Goal: Task Accomplishment & Management: Manage account settings

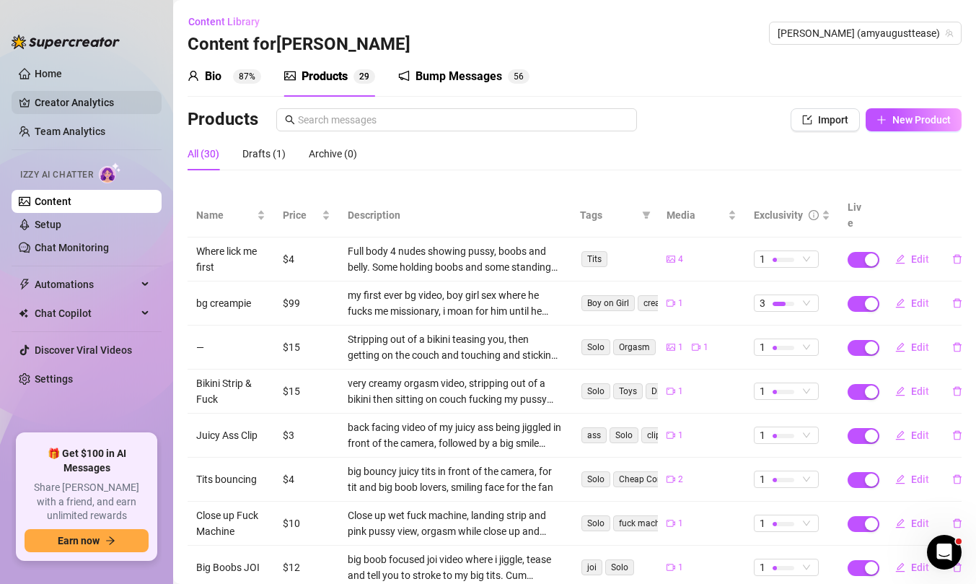
click at [74, 96] on link "Creator Analytics" at bounding box center [92, 102] width 115 height 23
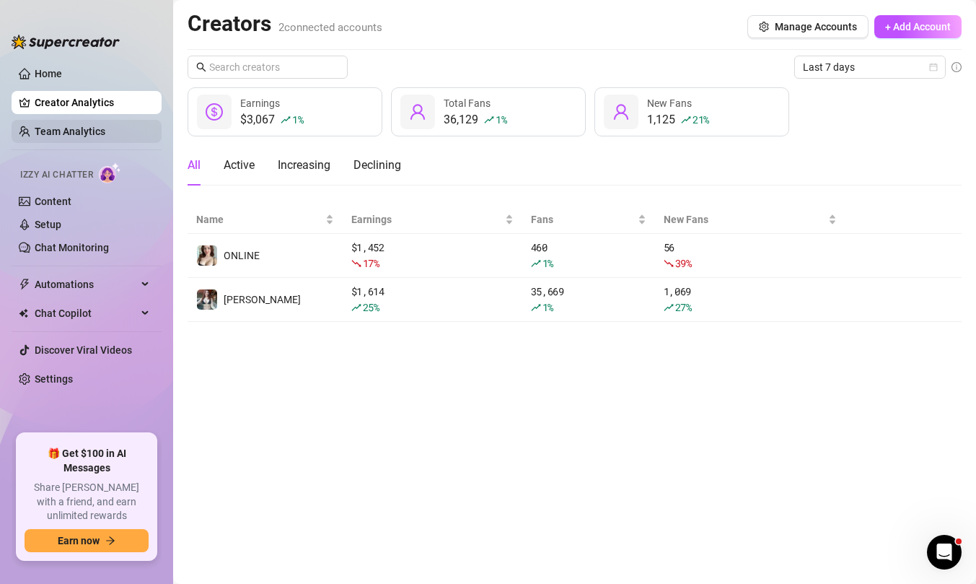
click at [82, 134] on link "Team Analytics" at bounding box center [70, 132] width 71 height 12
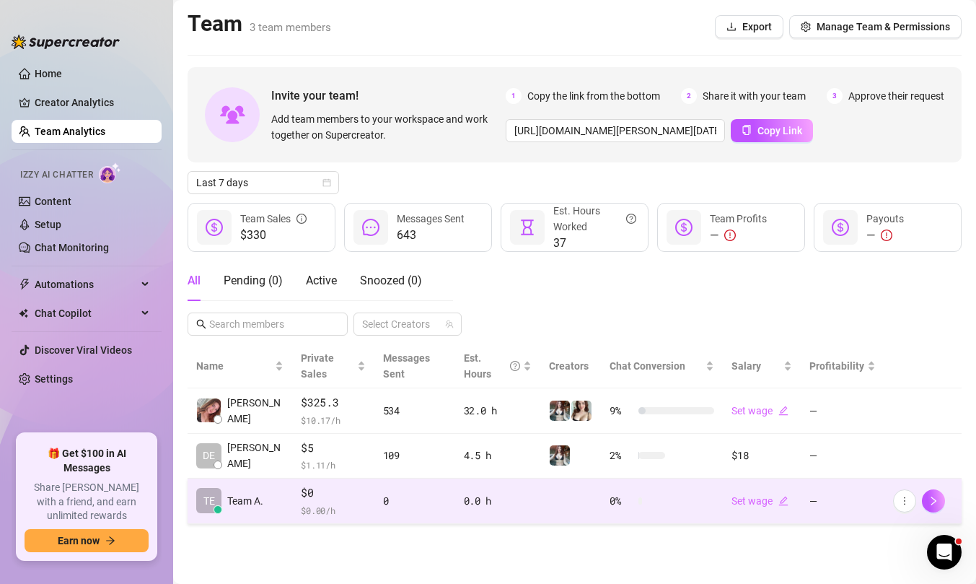
click at [662, 489] on td "0 %" at bounding box center [662, 500] width 122 height 45
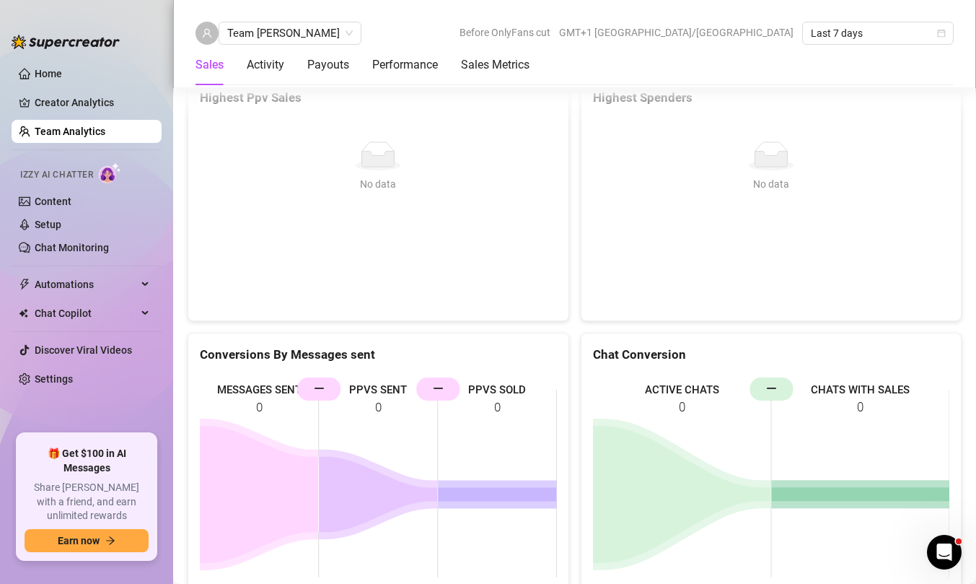
scroll to position [2457, 0]
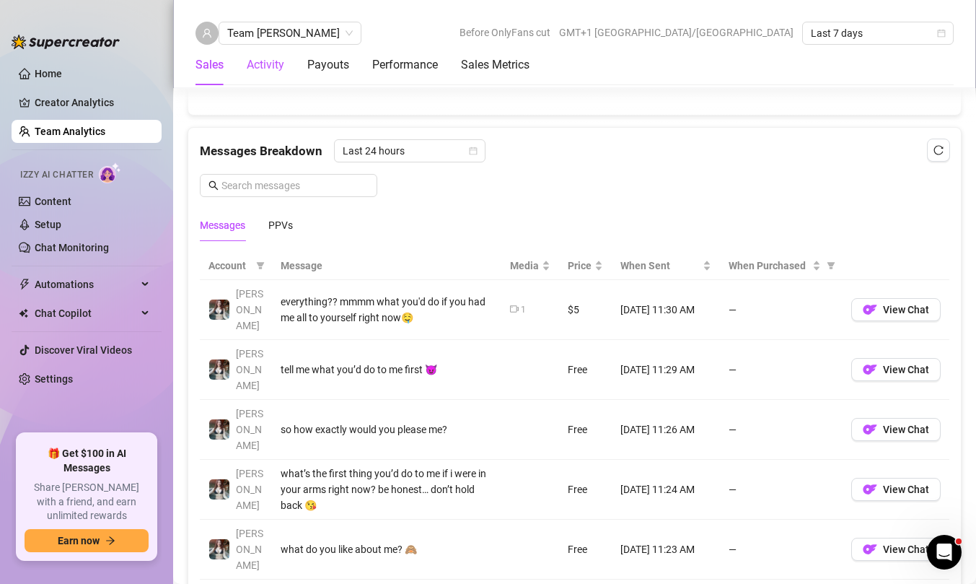
click at [271, 69] on div "Activity" at bounding box center [266, 64] width 38 height 17
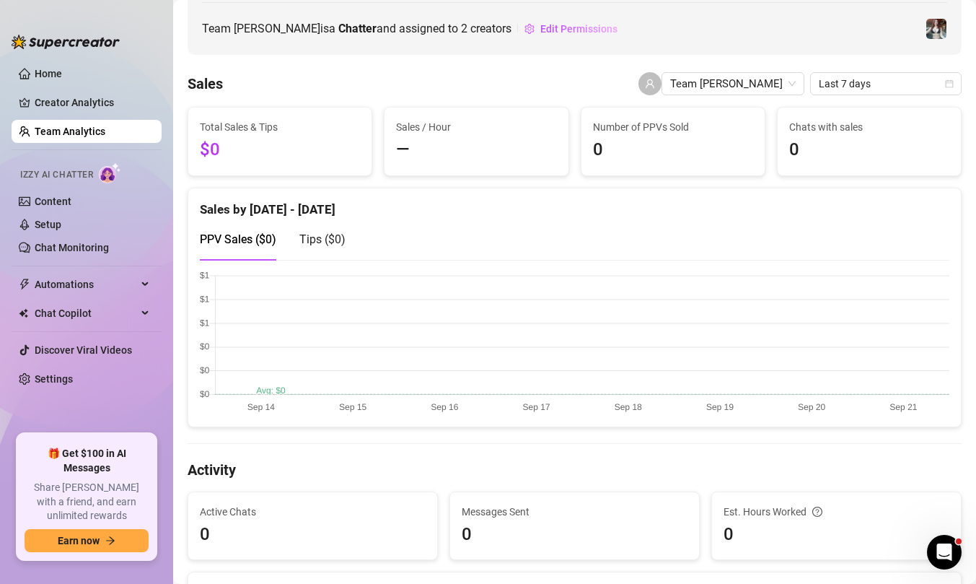
scroll to position [0, 0]
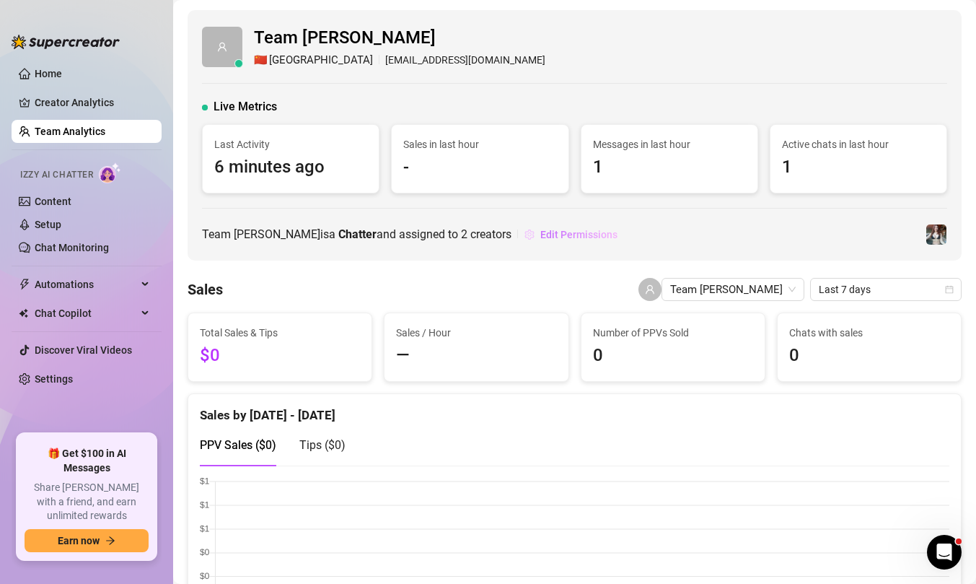
click at [540, 233] on span "Edit Permissions" at bounding box center [578, 235] width 77 height 12
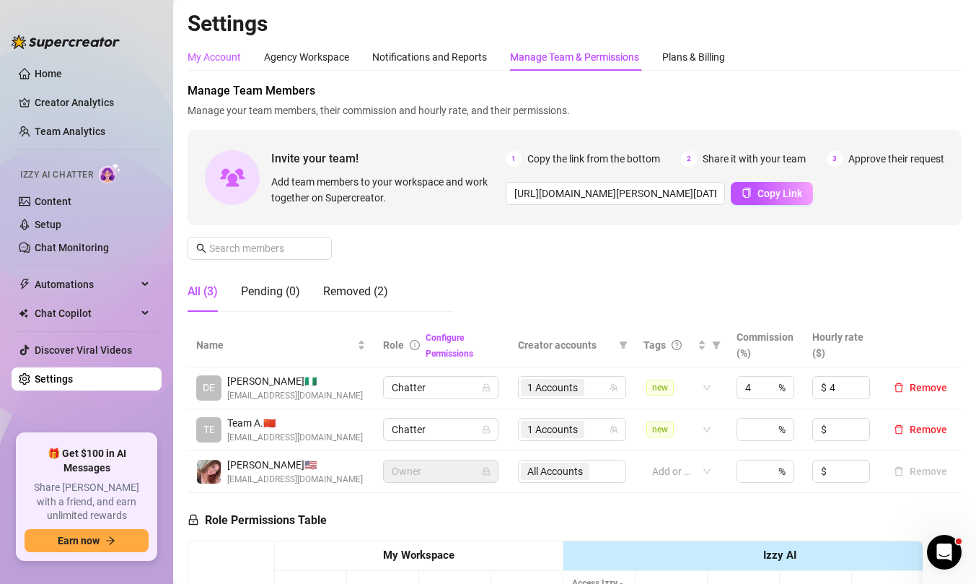
click at [216, 63] on div "My Account" at bounding box center [214, 57] width 53 height 16
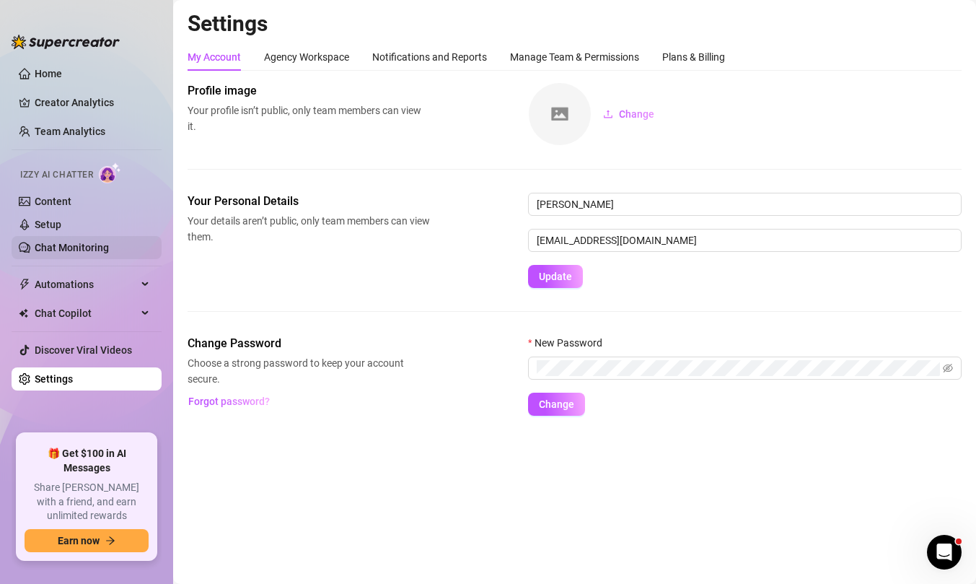
click at [87, 248] on link "Chat Monitoring" at bounding box center [72, 248] width 74 height 12
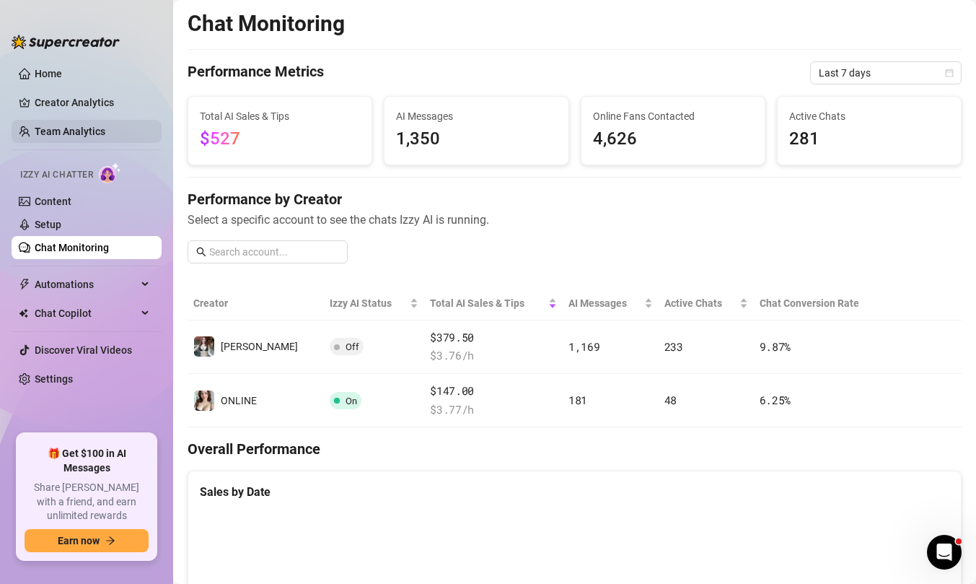
click at [84, 132] on link "Team Analytics" at bounding box center [70, 132] width 71 height 12
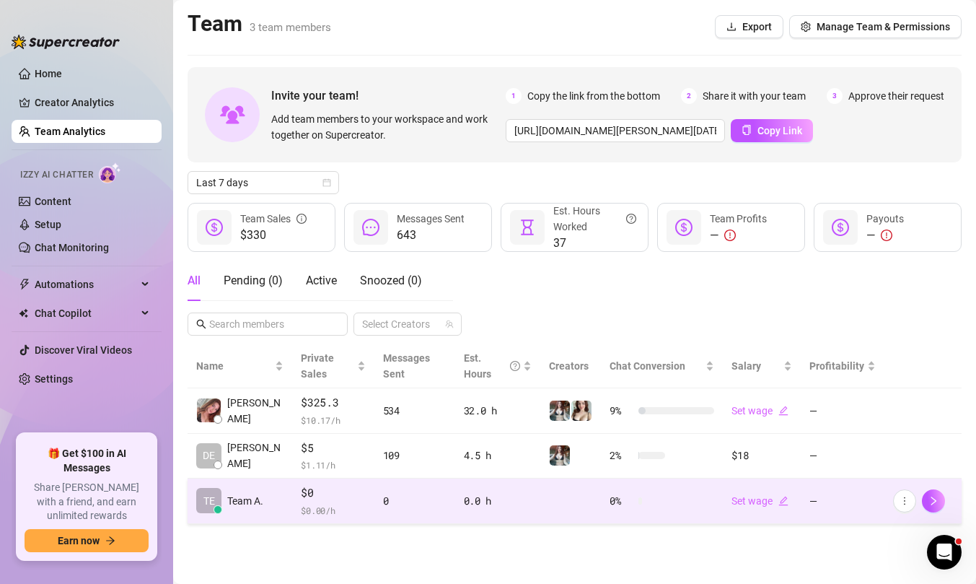
click at [314, 503] on span "$ 0.00 /h" at bounding box center [333, 510] width 64 height 14
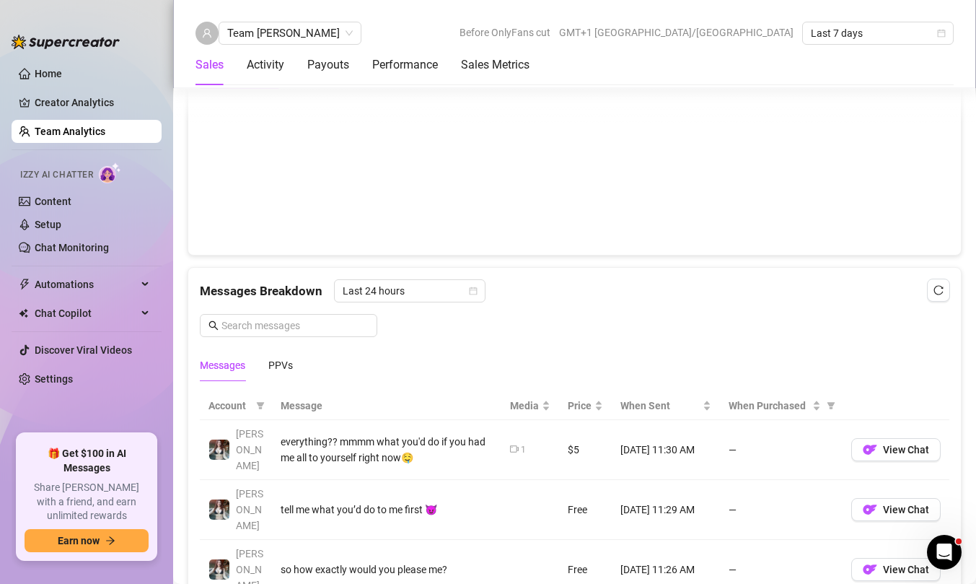
scroll to position [484, 0]
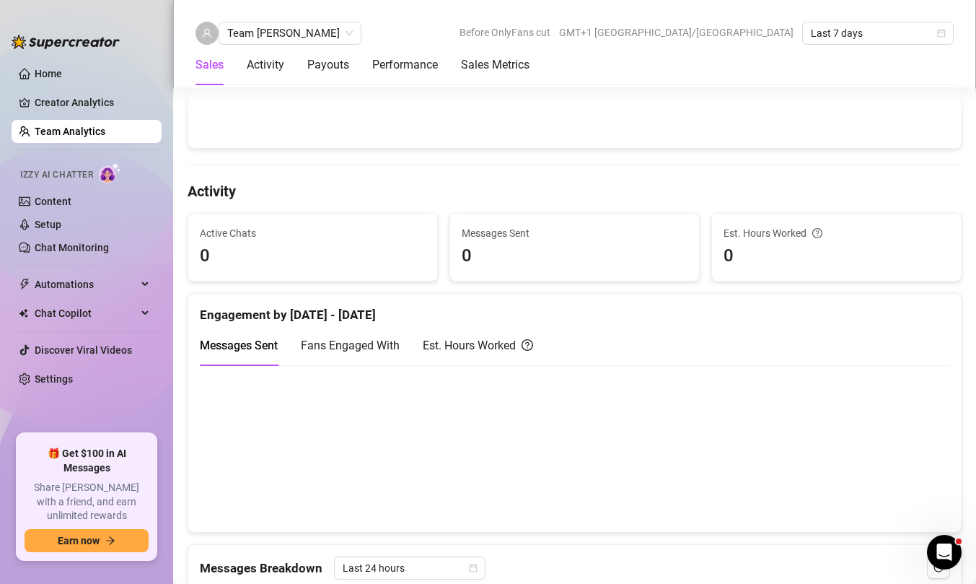
click at [352, 349] on span "Fans Engaged With" at bounding box center [350, 345] width 99 height 14
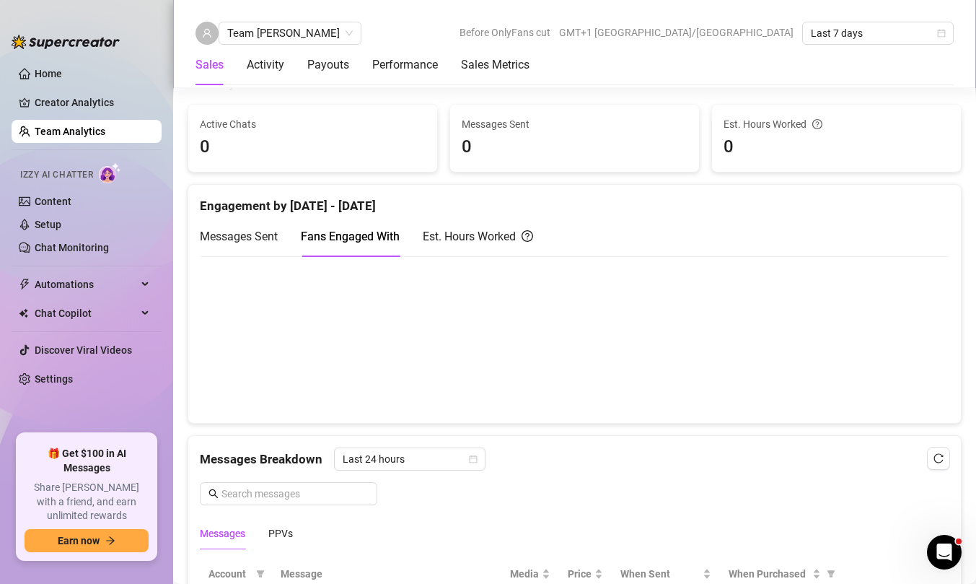
scroll to position [595, 0]
click at [457, 231] on div "Est. Hours Worked" at bounding box center [478, 235] width 110 height 18
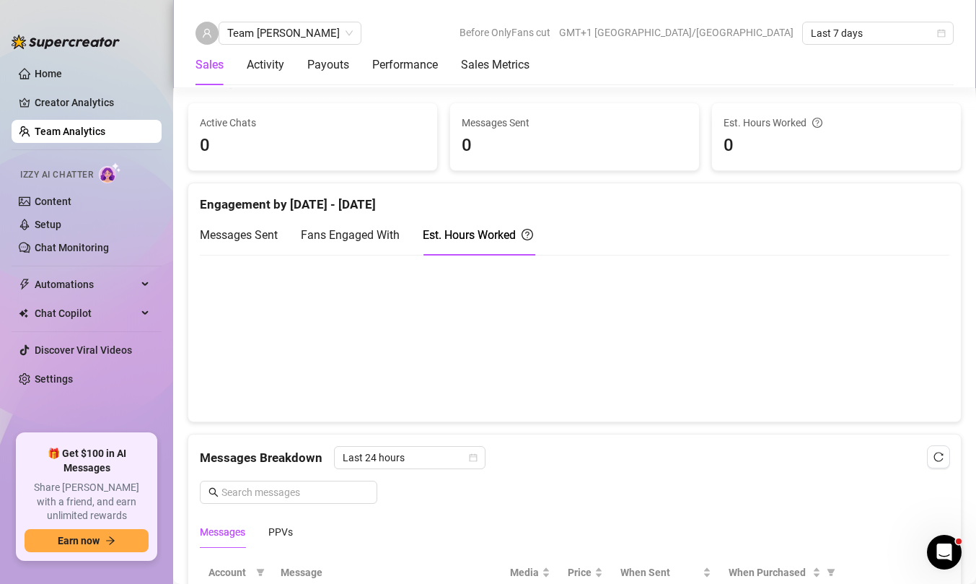
click at [262, 235] on span "Messages Sent" at bounding box center [239, 235] width 78 height 14
click at [344, 65] on div "Payouts" at bounding box center [328, 64] width 42 height 17
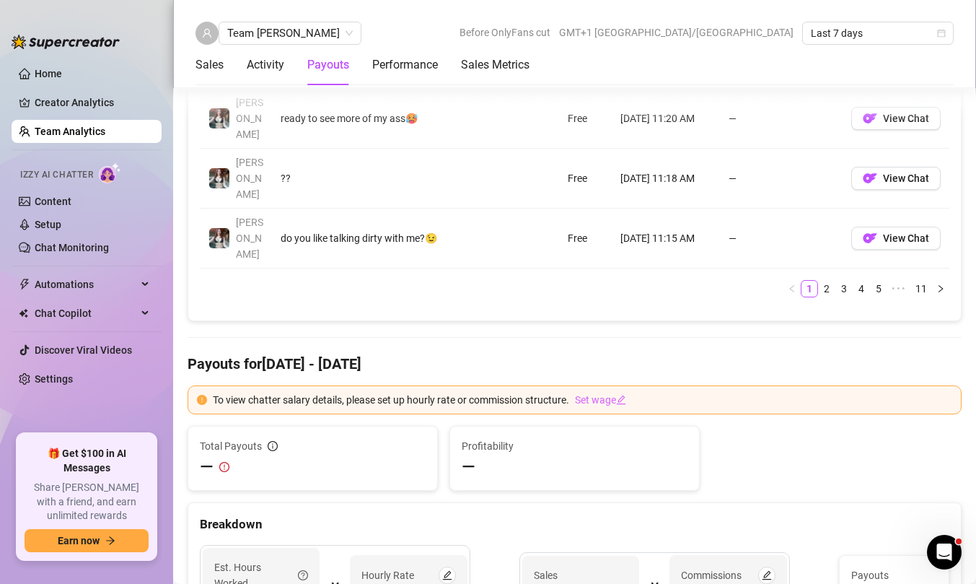
scroll to position [1567, 0]
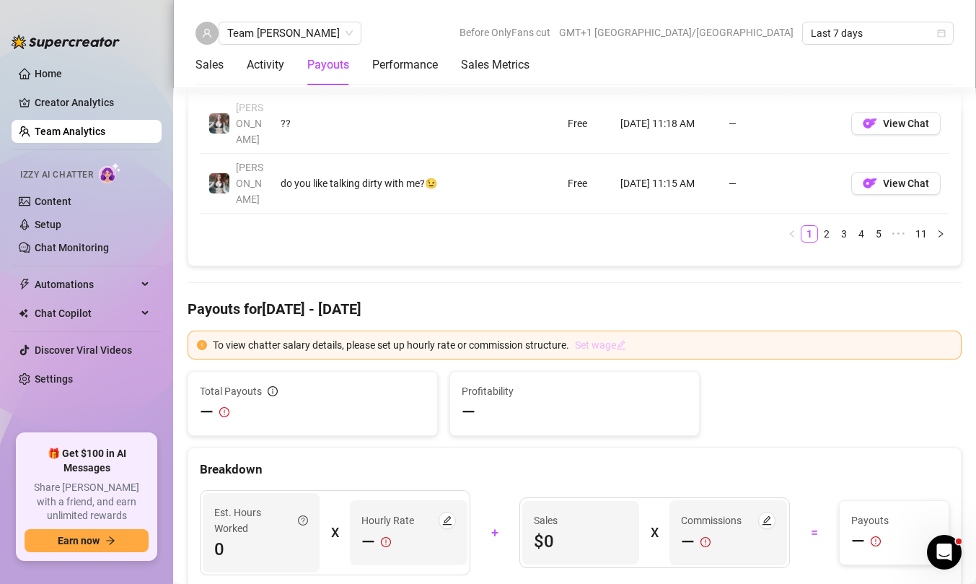
click at [608, 337] on link "Set wage" at bounding box center [600, 345] width 51 height 16
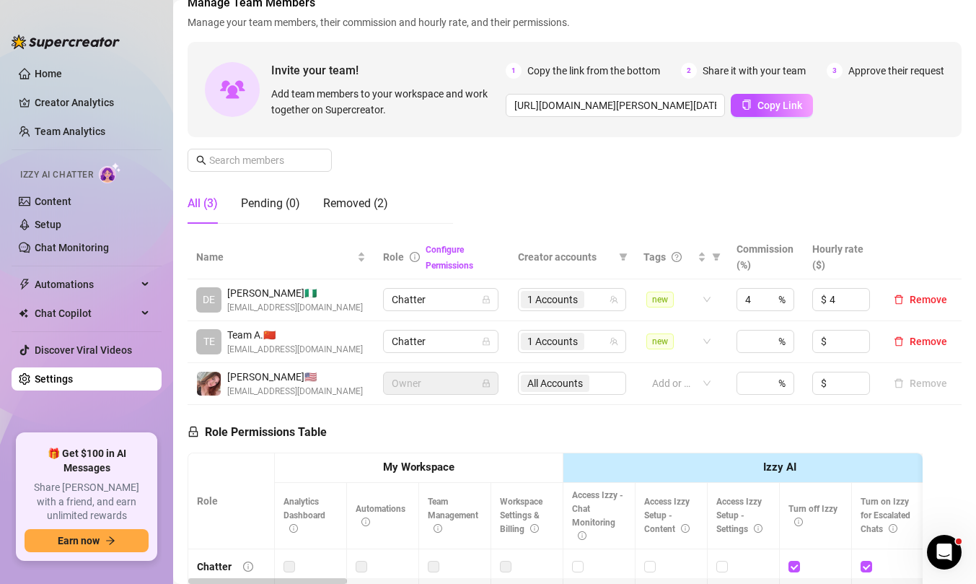
scroll to position [96, 0]
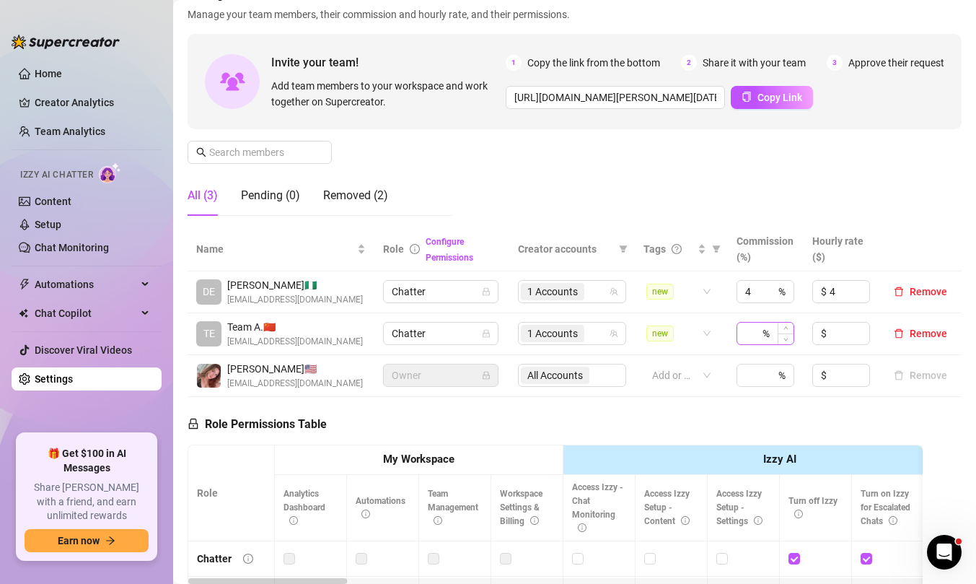
click at [765, 330] on div "%" at bounding box center [766, 333] width 58 height 23
type input "25"
click at [825, 185] on div "Manage Team Members Manage your team members, their commission and hourly rate,…" at bounding box center [575, 106] width 774 height 241
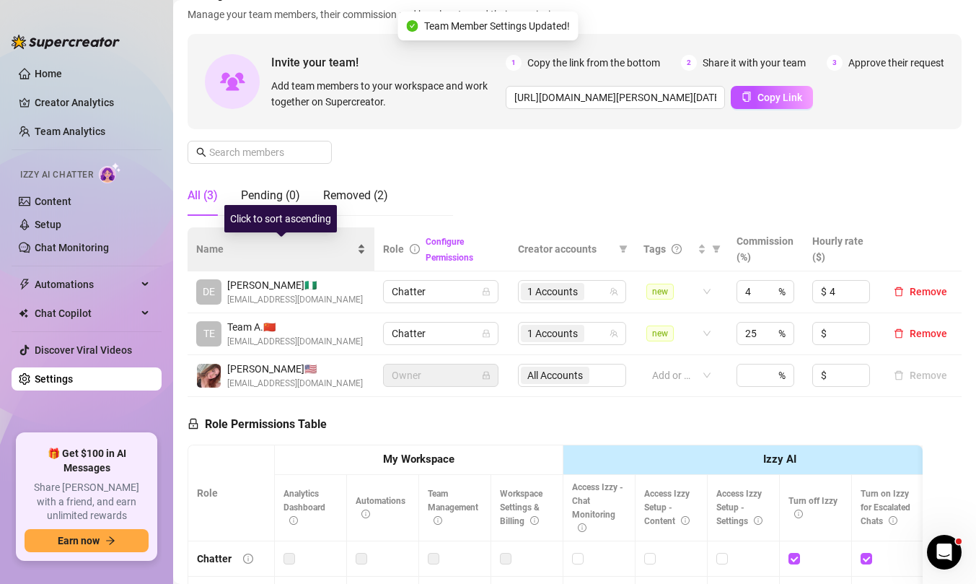
scroll to position [0, 0]
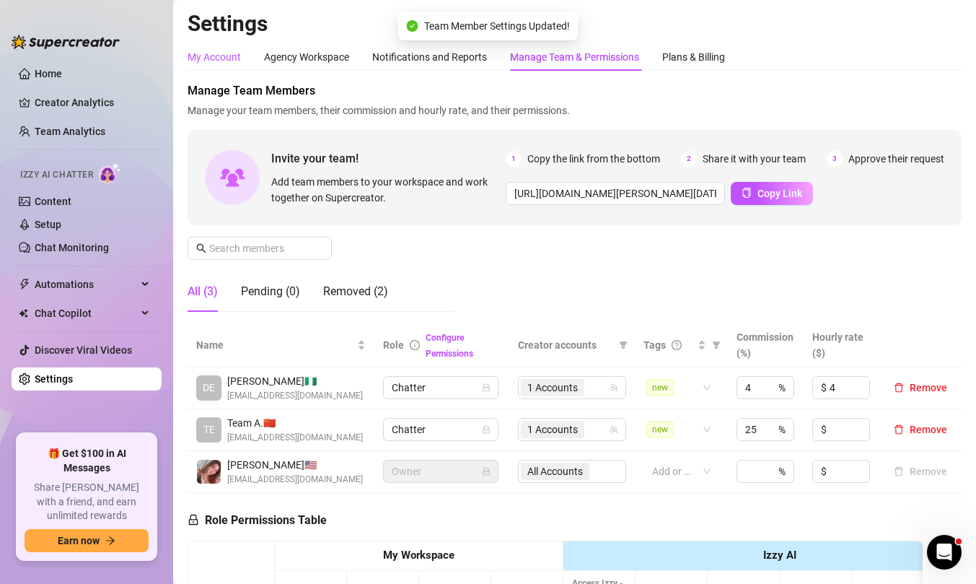
click at [222, 63] on div "My Account" at bounding box center [214, 57] width 53 height 16
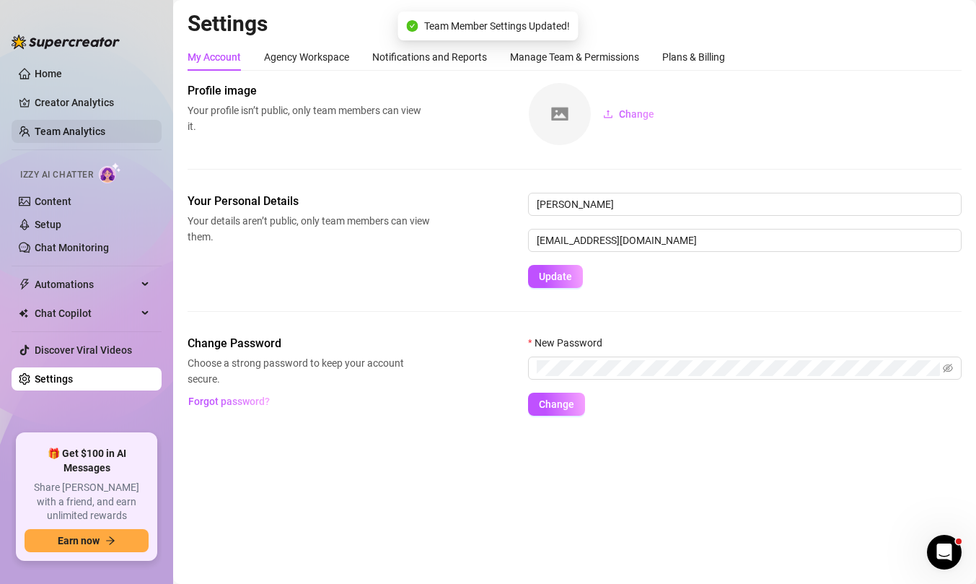
click at [82, 128] on link "Team Analytics" at bounding box center [70, 132] width 71 height 12
